Goal: Find contact information: Find contact information

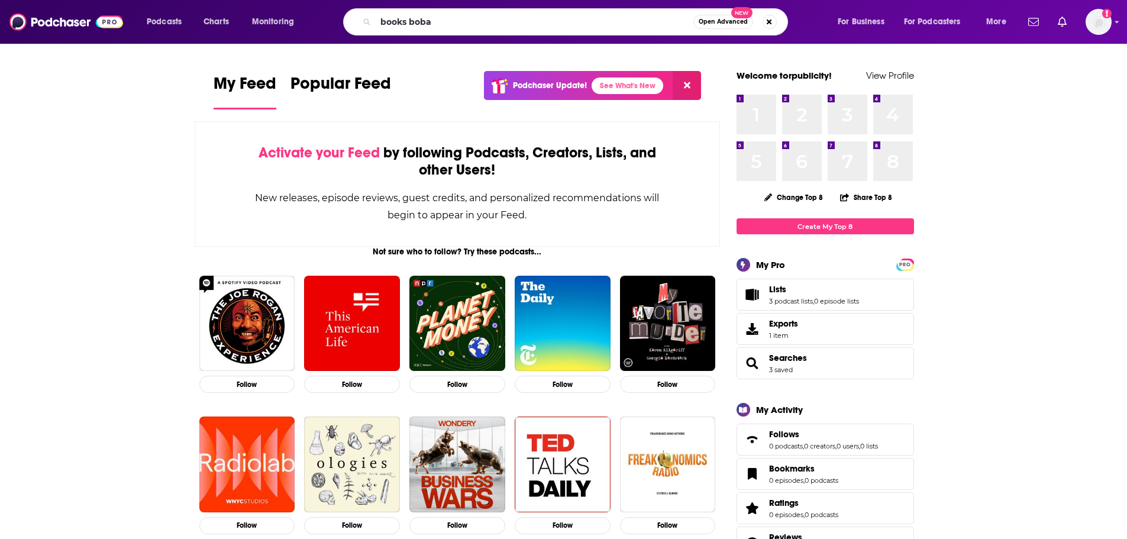
type input "books boba"
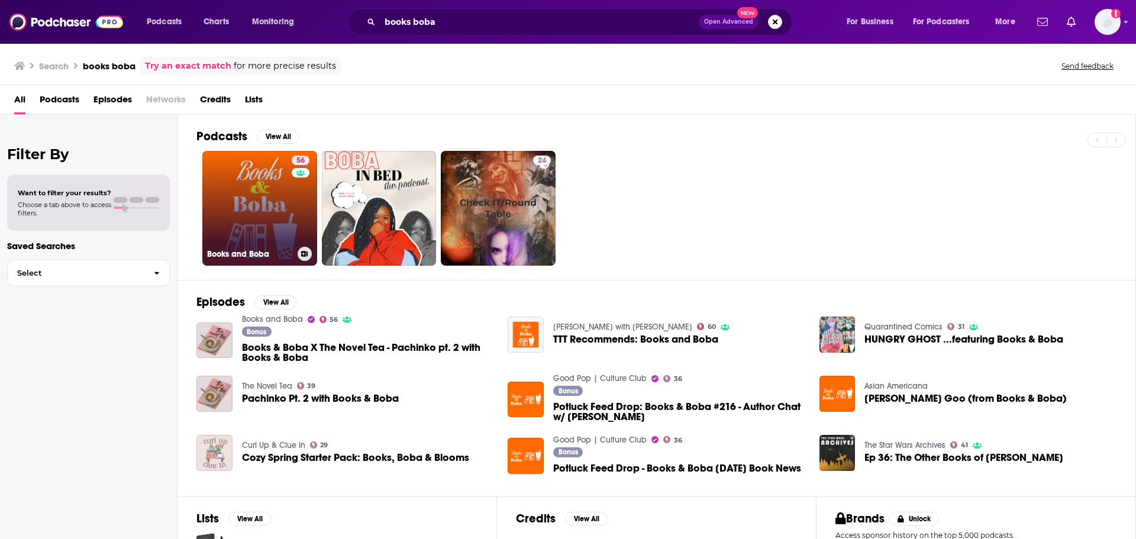
click at [260, 187] on link "56 Books and Boba" at bounding box center [259, 208] width 115 height 115
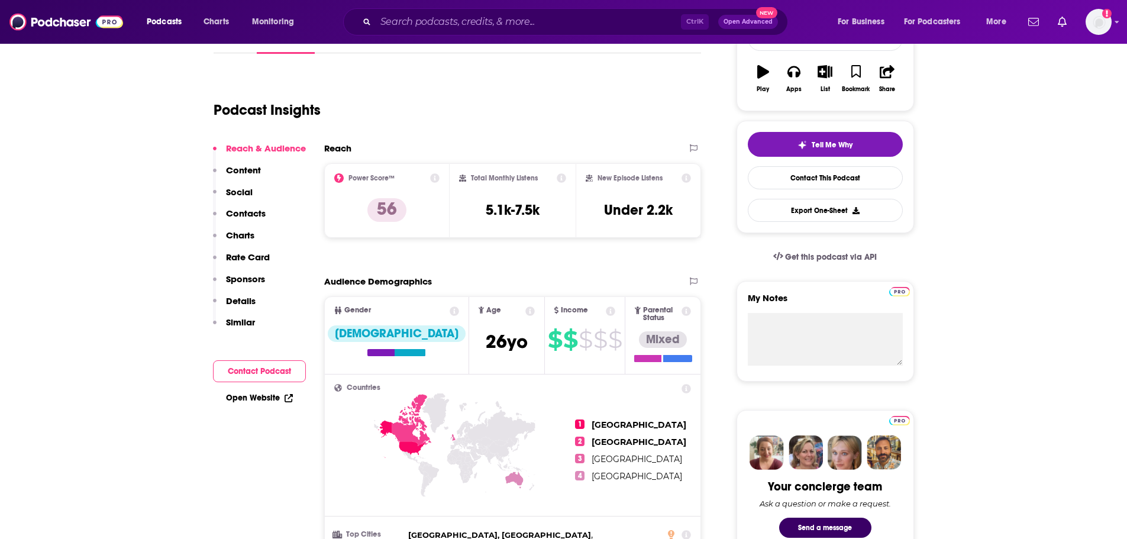
scroll to position [25, 0]
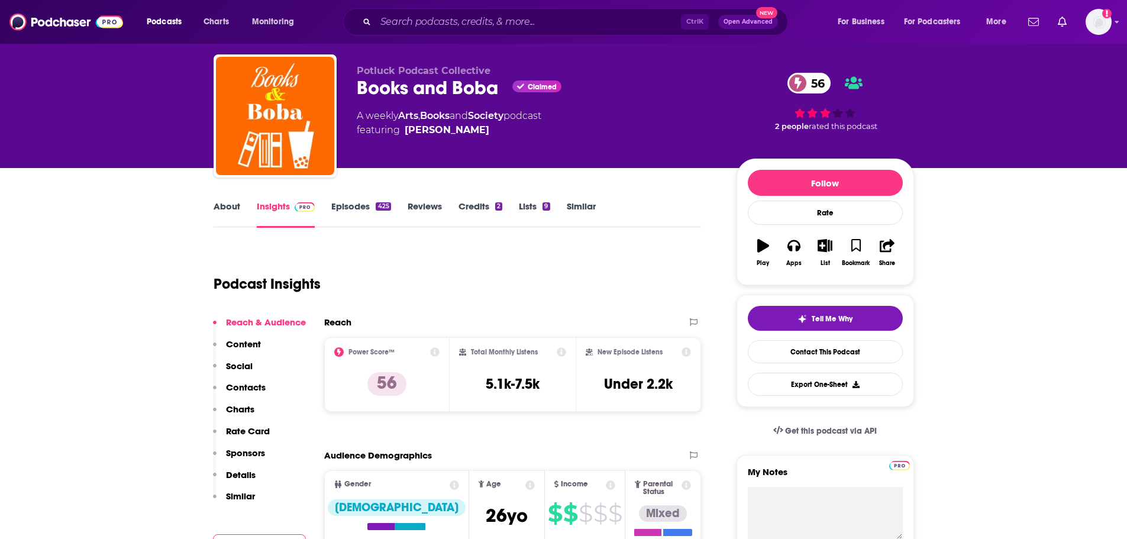
click at [352, 215] on link "Episodes 425" at bounding box center [360, 214] width 59 height 27
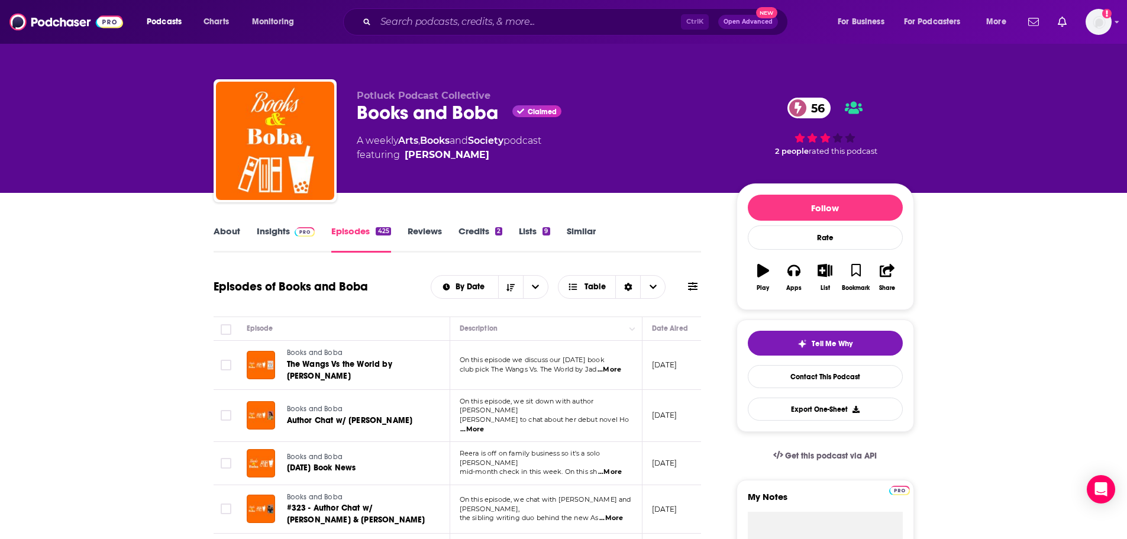
click at [230, 238] on link "About" at bounding box center [227, 238] width 27 height 27
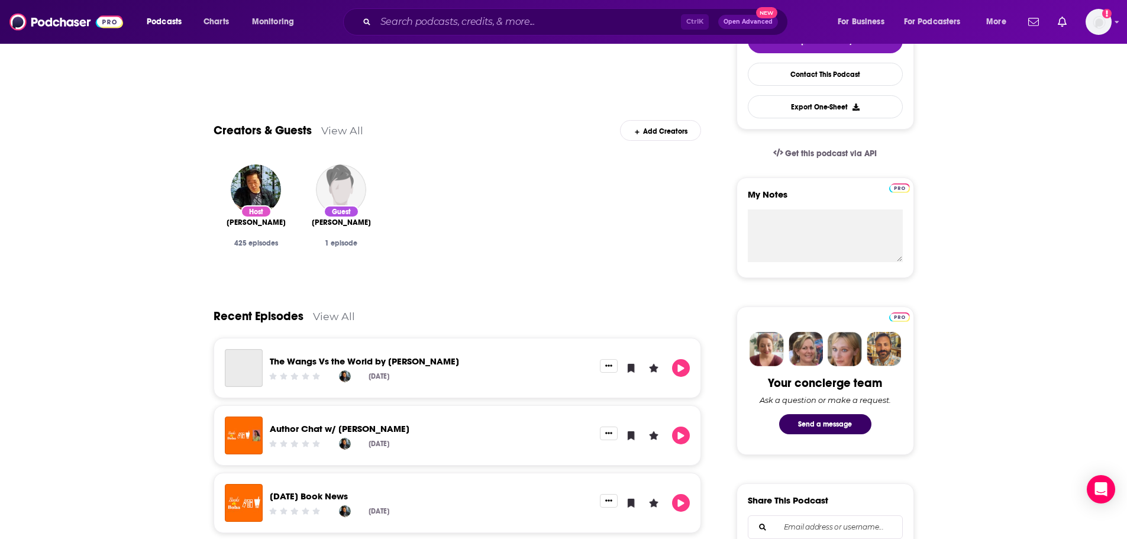
scroll to position [4, 0]
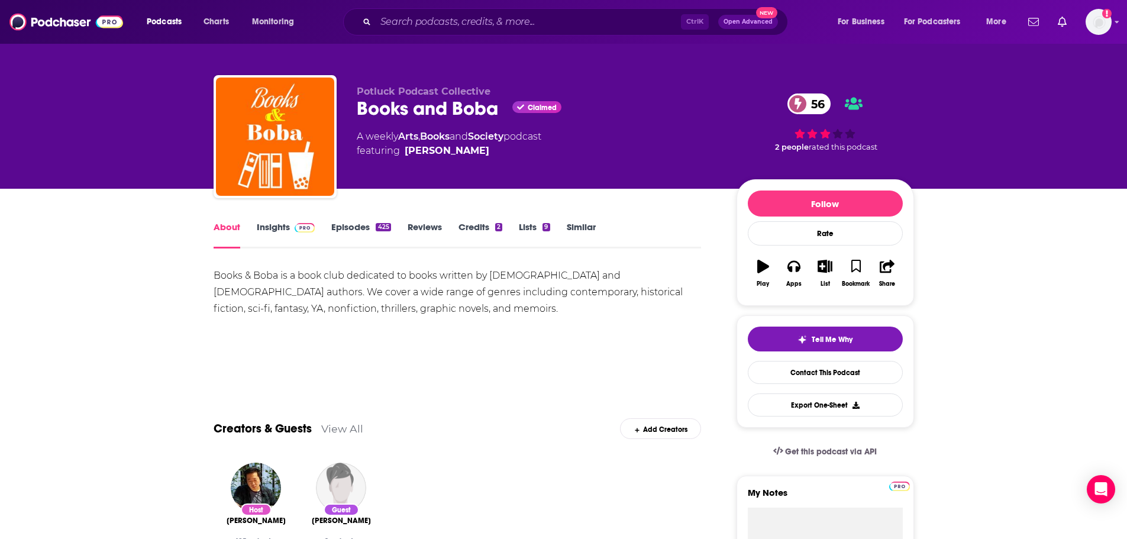
click at [270, 232] on link "Insights" at bounding box center [286, 234] width 59 height 27
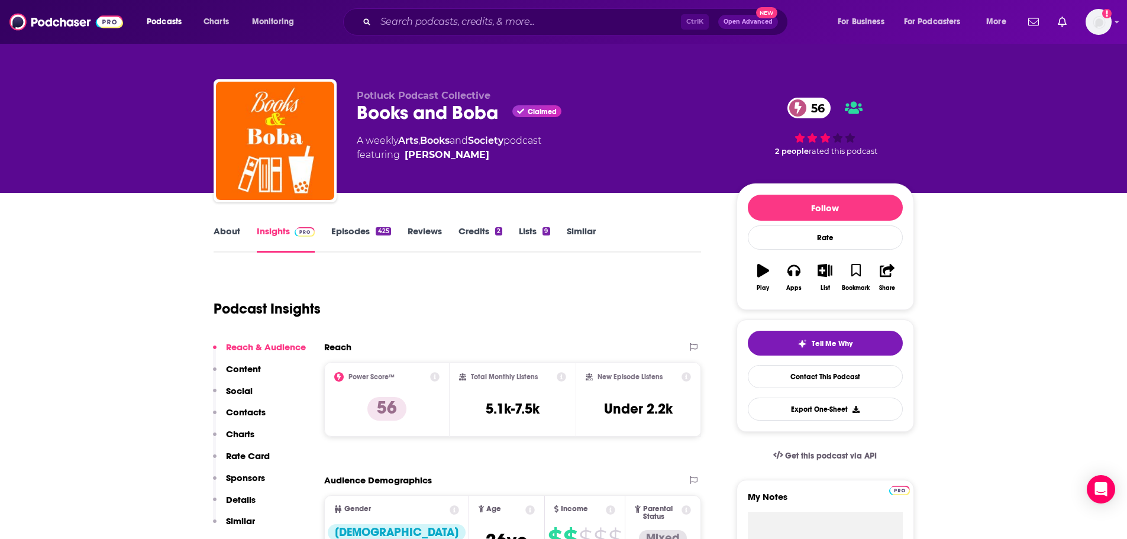
click at [359, 296] on div "Podcast Insights" at bounding box center [453, 302] width 479 height 60
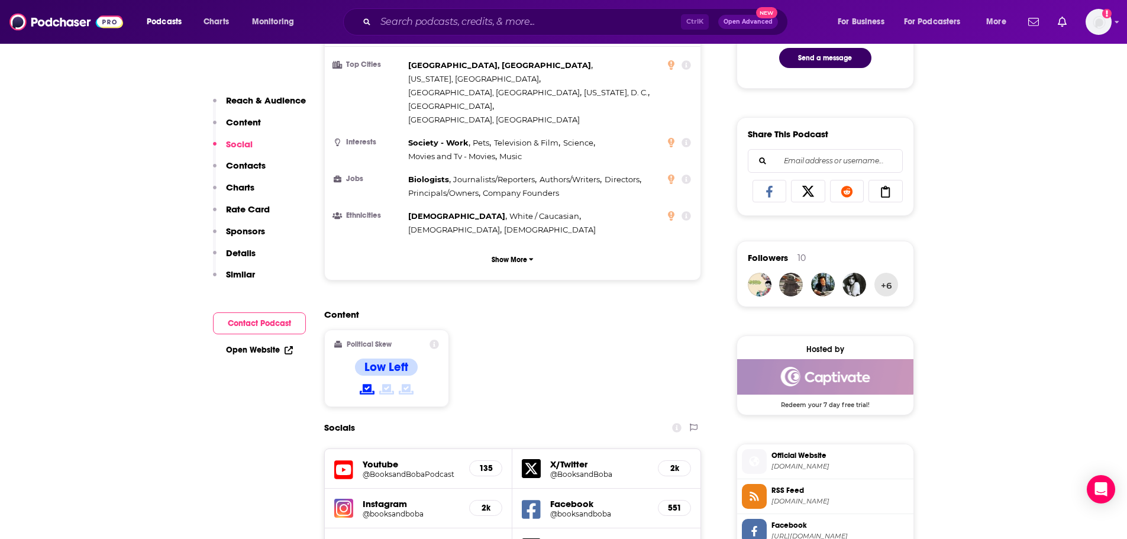
scroll to position [896, 0]
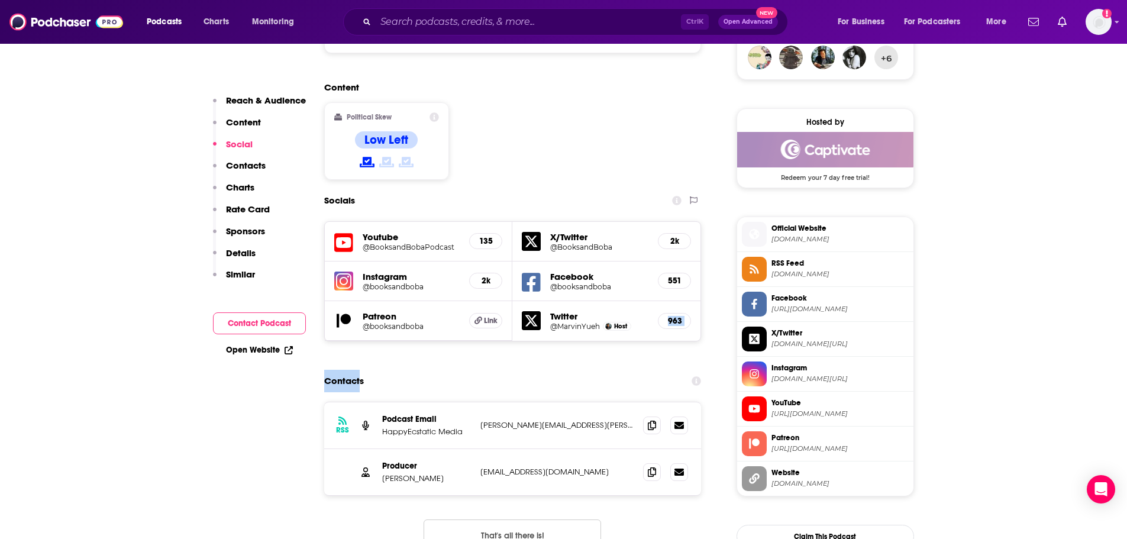
drag, startPoint x: 359, startPoint y: 296, endPoint x: 663, endPoint y: 272, distance: 305.1
click at [562, 370] on div "Contacts" at bounding box center [513, 381] width 378 height 22
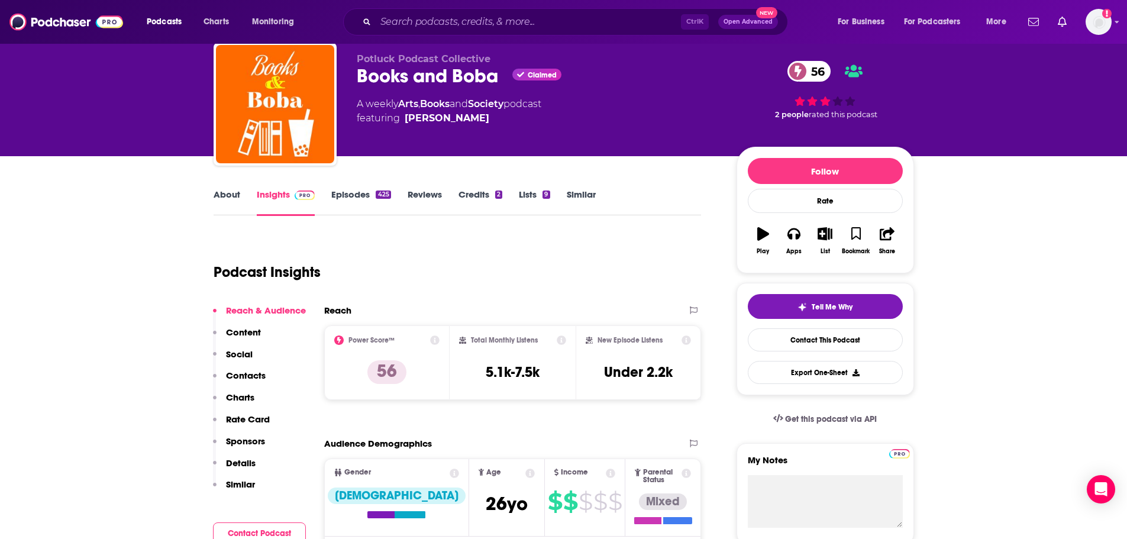
scroll to position [0, 0]
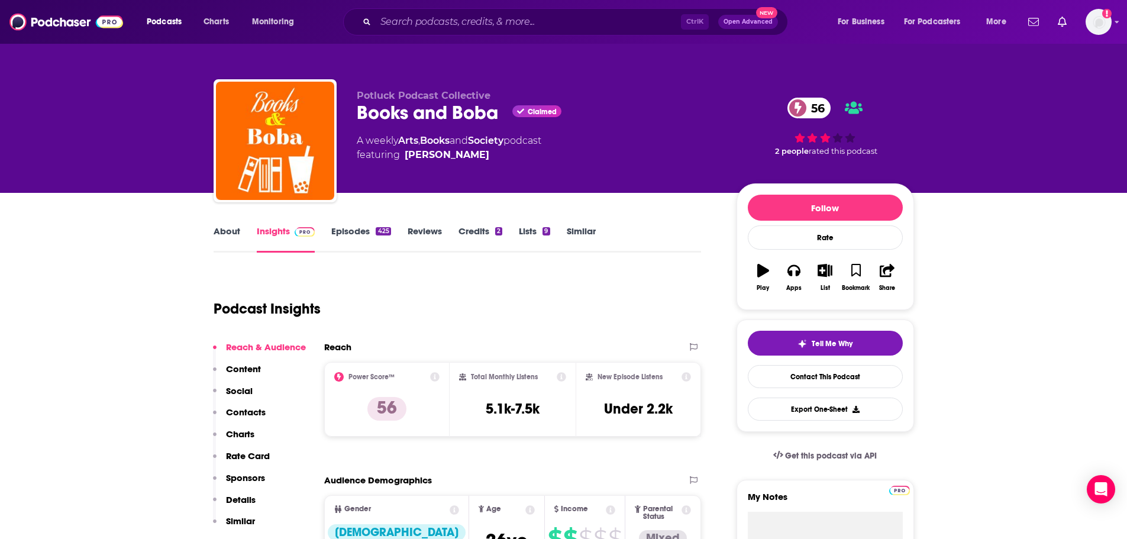
click at [225, 232] on link "About" at bounding box center [227, 238] width 27 height 27
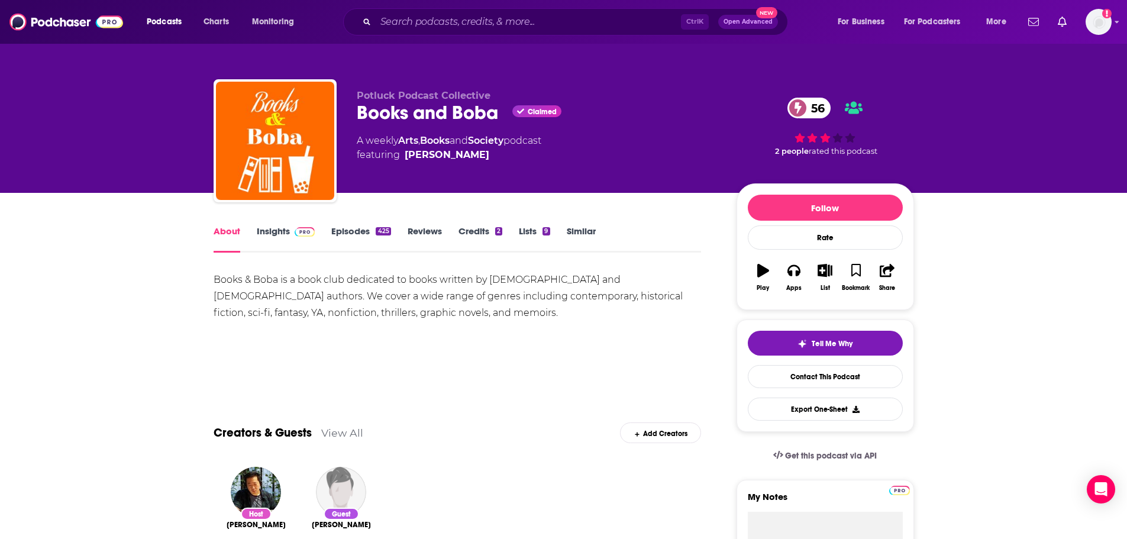
click at [595, 233] on link "Similar" at bounding box center [581, 238] width 29 height 27
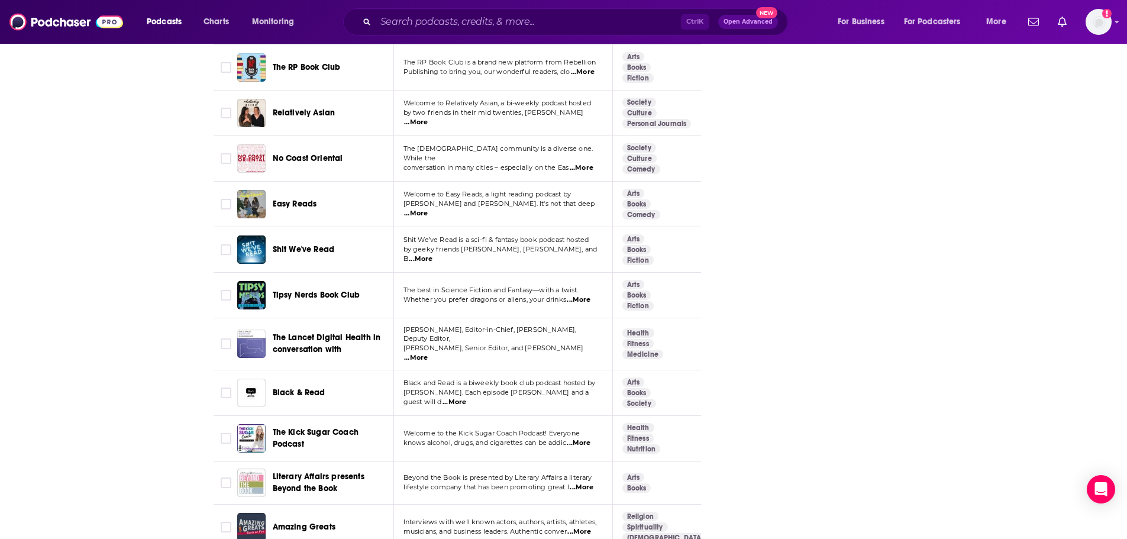
scroll to position [3301, 0]
